Goal: Transaction & Acquisition: Purchase product/service

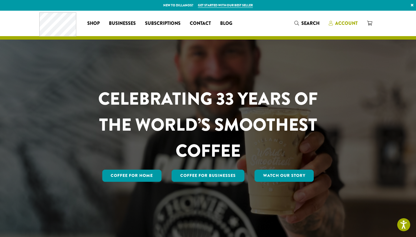
click at [351, 23] on span "Account" at bounding box center [347, 23] width 23 height 7
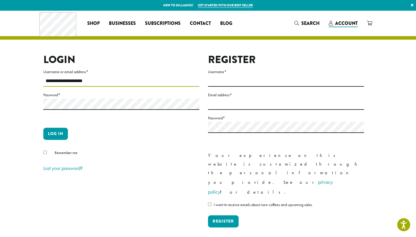
type input "**********"
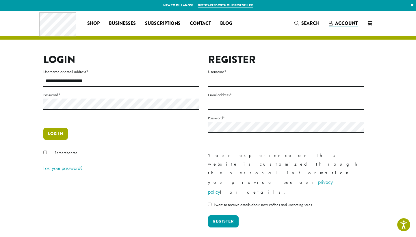
click at [58, 132] on button "Log in" at bounding box center [55, 134] width 25 height 12
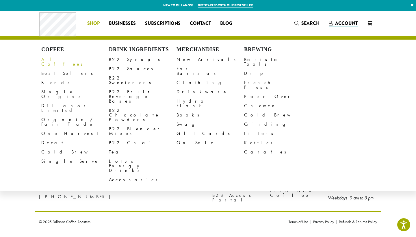
click at [59, 60] on link "All Coffees" at bounding box center [75, 62] width 68 height 14
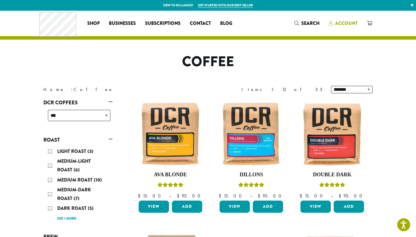
click at [345, 23] on span "Account" at bounding box center [347, 23] width 23 height 7
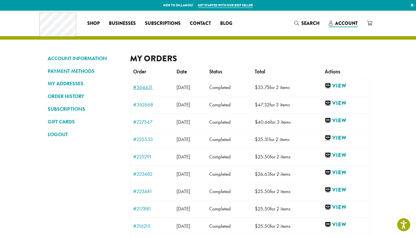
click at [146, 86] on link "#364431" at bounding box center [152, 87] width 38 height 5
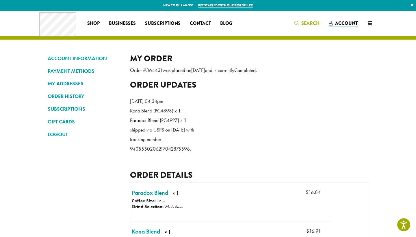
click at [308, 22] on span "Search" at bounding box center [311, 23] width 18 height 7
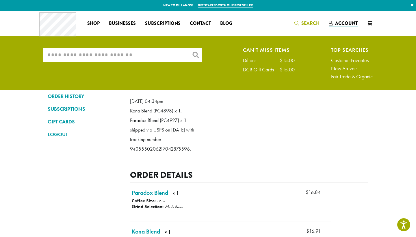
click at [178, 56] on input "What are you searching for?" at bounding box center [122, 55] width 159 height 14
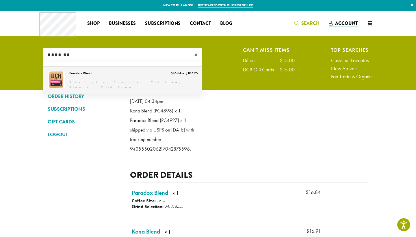
type input "*******"
click at [154, 75] on link "Paradox Blend" at bounding box center [122, 80] width 159 height 27
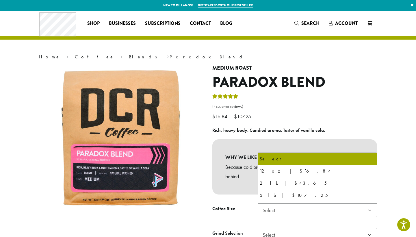
click at [282, 209] on span "Select" at bounding box center [317, 210] width 119 height 14
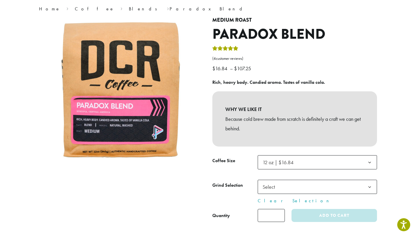
scroll to position [56, 0]
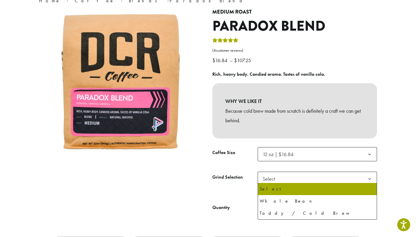
click at [277, 179] on span "Select" at bounding box center [271, 178] width 21 height 11
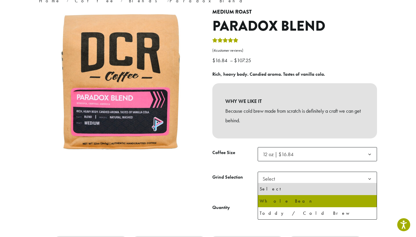
select select "*********"
select select "**********"
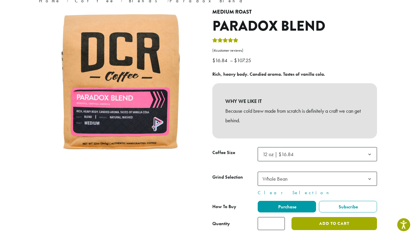
click at [314, 219] on button "Add to cart" at bounding box center [335, 223] width 86 height 13
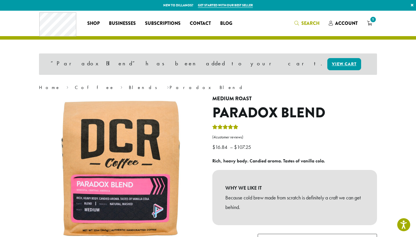
click at [304, 22] on span "Search" at bounding box center [311, 23] width 18 height 7
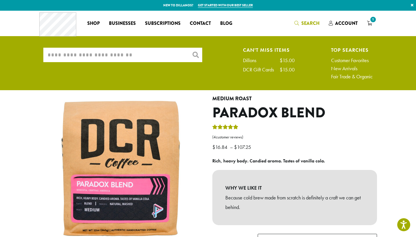
click at [170, 51] on input "What are you searching for?" at bounding box center [122, 55] width 159 height 14
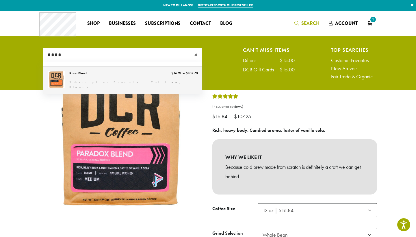
type input "****"
click at [86, 79] on link "Kona Blend" at bounding box center [122, 80] width 159 height 27
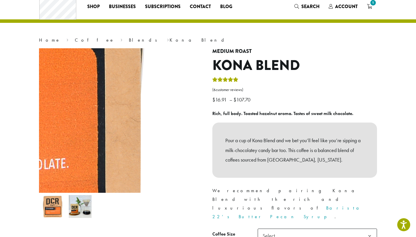
scroll to position [93, 0]
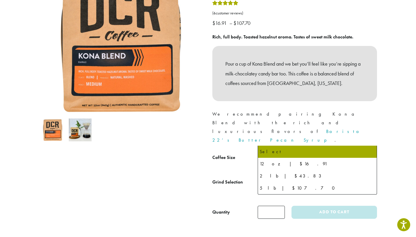
click at [287, 152] on span "Select" at bounding box center [317, 159] width 119 height 14
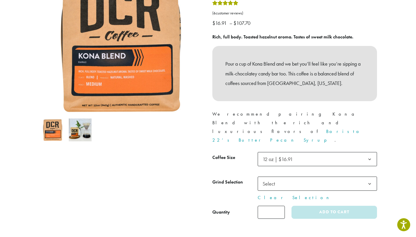
click at [281, 178] on span "Select" at bounding box center [271, 183] width 21 height 11
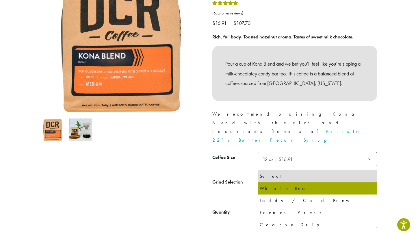
select select "*********"
select select "**********"
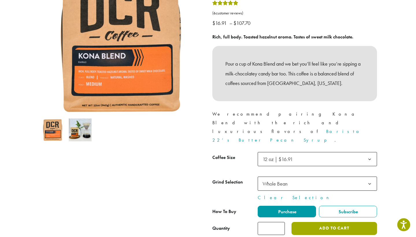
click at [325, 222] on button "Add to cart" at bounding box center [335, 228] width 86 height 13
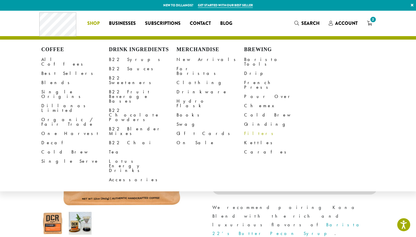
click at [253, 129] on link "Filters" at bounding box center [278, 133] width 68 height 9
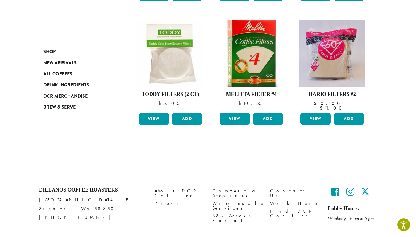
scroll to position [207, 0]
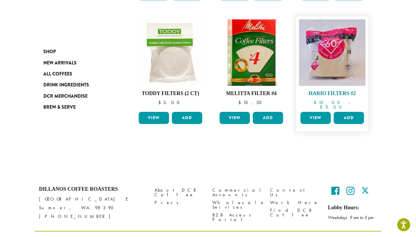
click at [329, 57] on img at bounding box center [332, 52] width 67 height 67
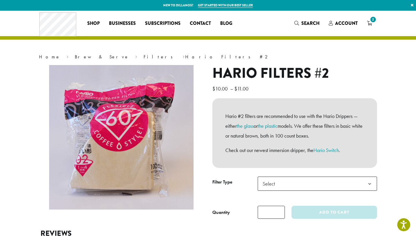
click at [288, 182] on span "Select" at bounding box center [317, 184] width 119 height 14
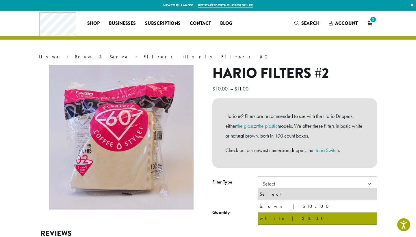
select select "*****"
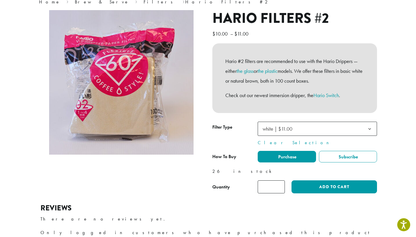
scroll to position [65, 0]
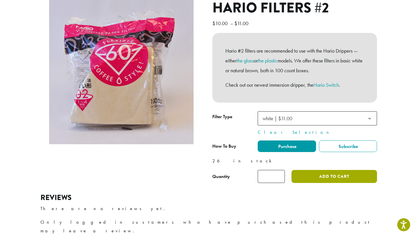
click at [322, 178] on button "Add to cart" at bounding box center [335, 176] width 86 height 13
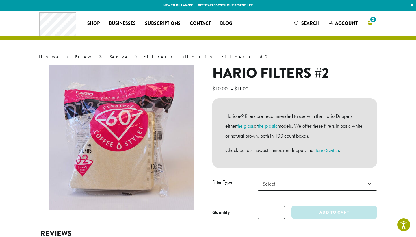
click at [373, 21] on span "2" at bounding box center [374, 20] width 8 height 8
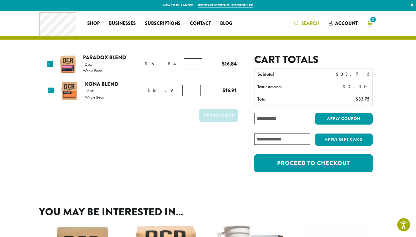
click at [310, 23] on span "Search" at bounding box center [311, 23] width 18 height 7
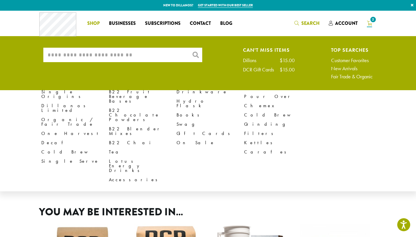
click at [95, 23] on span "Shop" at bounding box center [93, 23] width 12 height 7
click at [248, 129] on link "Filters" at bounding box center [278, 133] width 68 height 9
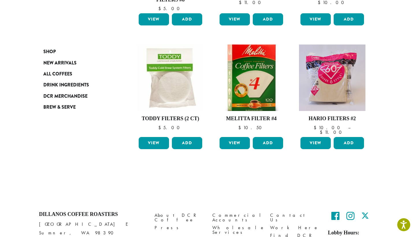
scroll to position [186, 0]
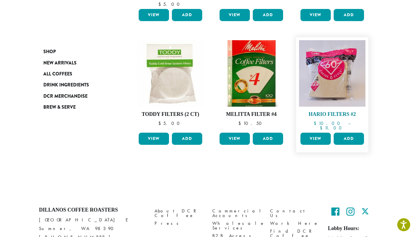
click at [340, 84] on img at bounding box center [332, 73] width 67 height 67
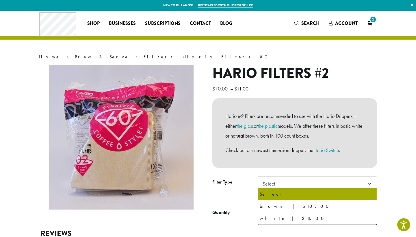
click at [280, 186] on span "Select" at bounding box center [271, 183] width 21 height 11
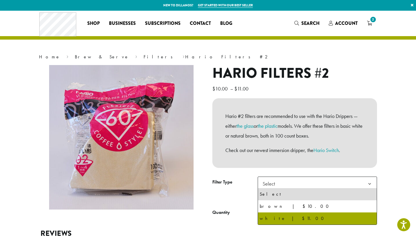
select select "*****"
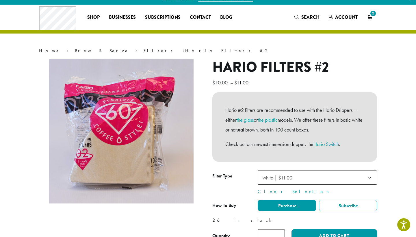
scroll to position [13, 0]
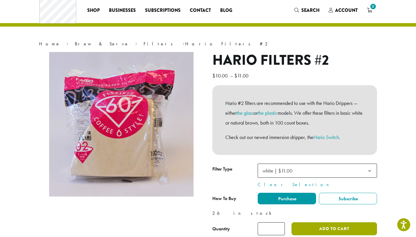
click at [322, 229] on button "Add to cart" at bounding box center [335, 228] width 86 height 13
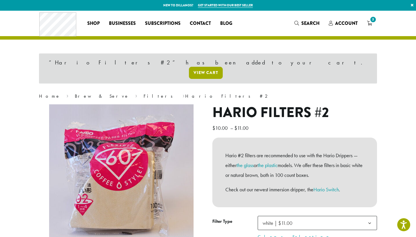
click at [223, 67] on link "View cart" at bounding box center [206, 73] width 34 height 12
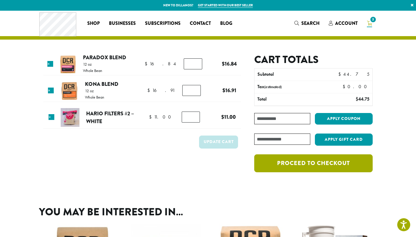
click at [335, 165] on link "Proceed to checkout" at bounding box center [314, 163] width 119 height 18
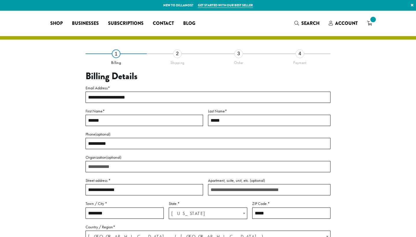
select select "**"
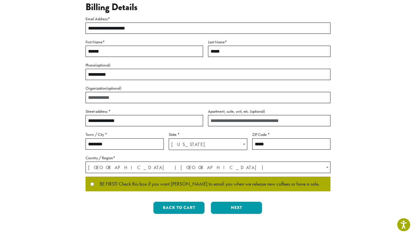
scroll to position [70, 0]
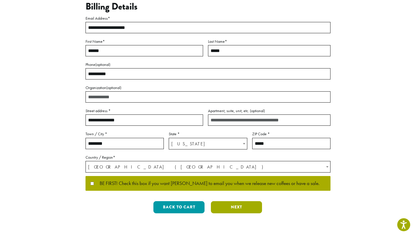
click at [224, 206] on button "Next" at bounding box center [236, 207] width 51 height 12
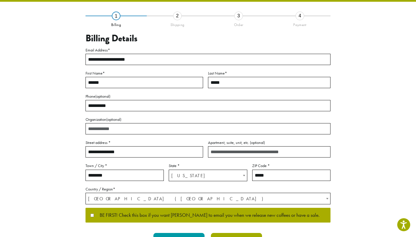
scroll to position [7, 0]
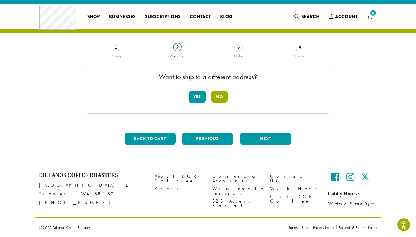
click at [219, 97] on button "No" at bounding box center [220, 97] width 16 height 12
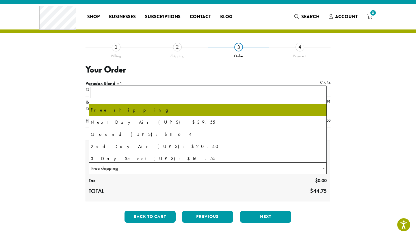
click at [169, 169] on span "Free shipping" at bounding box center [208, 168] width 238 height 11
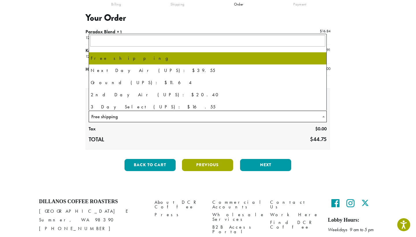
scroll to position [59, 0]
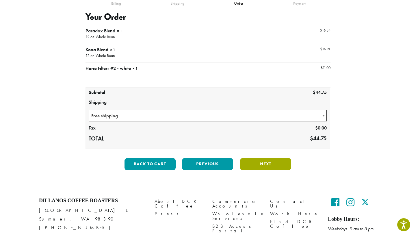
click at [257, 161] on button "Next" at bounding box center [265, 164] width 51 height 12
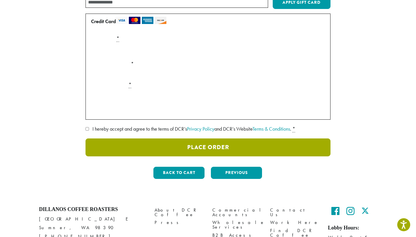
scroll to position [90, 0]
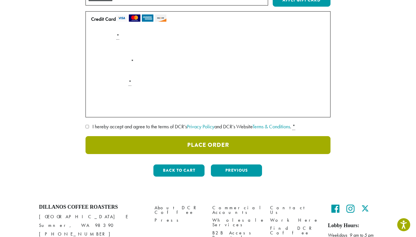
click at [207, 142] on button "Place Order" at bounding box center [208, 145] width 245 height 18
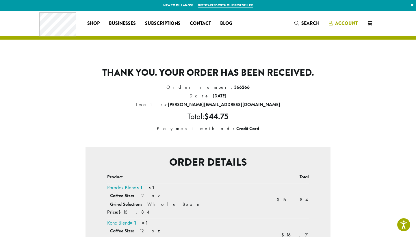
click at [349, 25] on span "Account" at bounding box center [347, 23] width 23 height 7
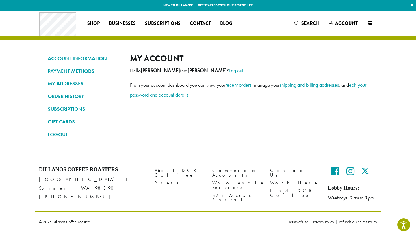
click at [229, 70] on link "Log out" at bounding box center [236, 70] width 14 height 7
